Goal: Task Accomplishment & Management: Manage account settings

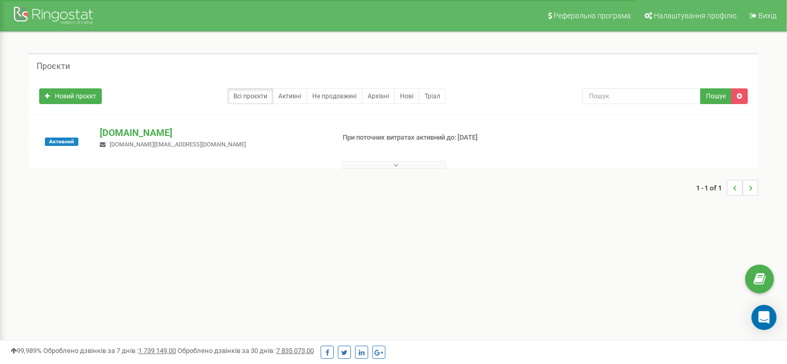
click at [169, 144] on span "[DOMAIN_NAME][EMAIL_ADDRESS][DOMAIN_NAME]" at bounding box center [178, 144] width 136 height 7
click at [675, 16] on span "Налаштування профілю" at bounding box center [695, 15] width 83 height 8
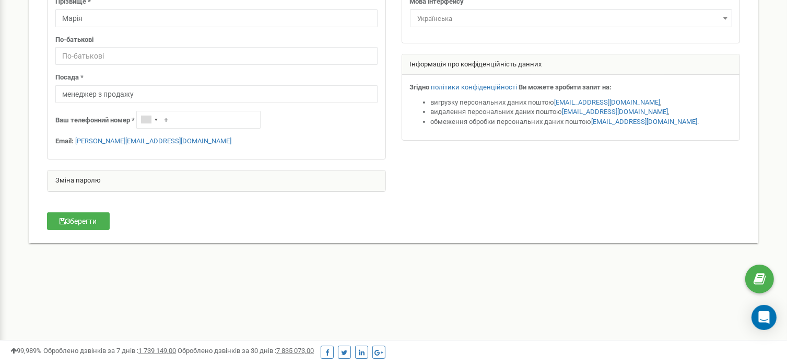
scroll to position [157, 0]
click at [127, 180] on div "Зміна паролю" at bounding box center [217, 180] width 338 height 21
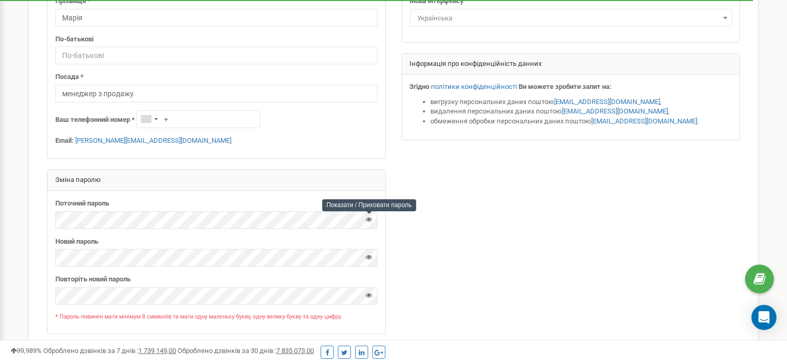
click at [369, 219] on icon at bounding box center [369, 219] width 7 height 7
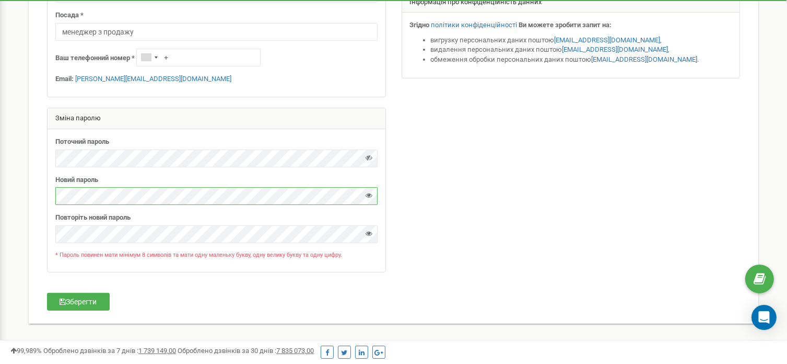
scroll to position [263, 0]
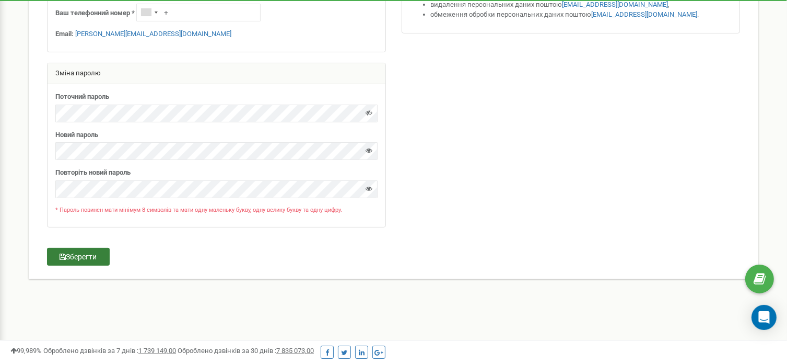
click at [68, 255] on button "Зберегти" at bounding box center [78, 257] width 63 height 18
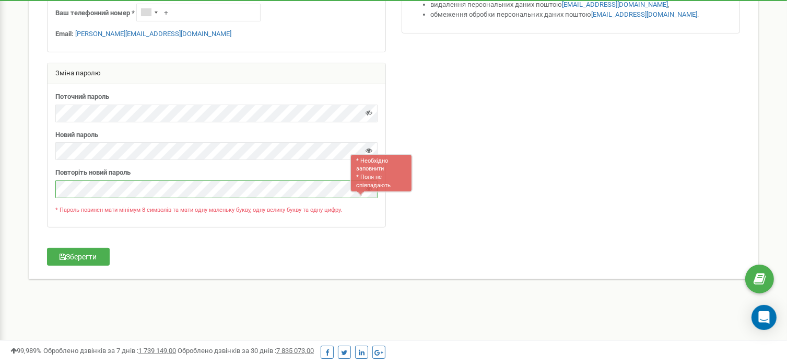
click at [53, 181] on div "Поточний пароль Новий пароль" at bounding box center [217, 155] width 338 height 143
click at [81, 251] on button "Зберегти" at bounding box center [78, 257] width 63 height 18
